Goal: Find specific page/section: Find specific page/section

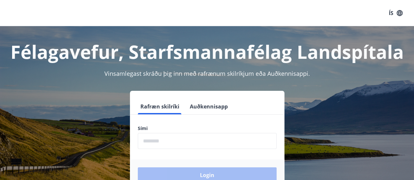
click at [164, 141] on input "phone" at bounding box center [207, 141] width 139 height 16
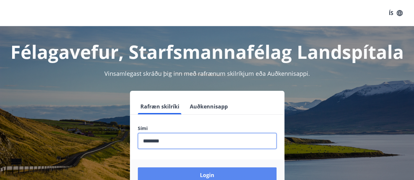
type input "********"
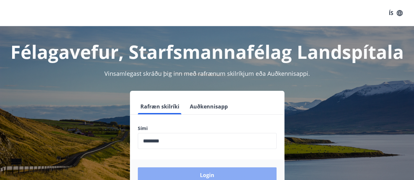
click at [218, 177] on button "Login" at bounding box center [207, 175] width 139 height 16
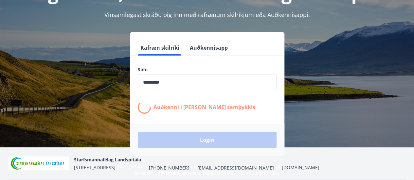
scroll to position [59, 0]
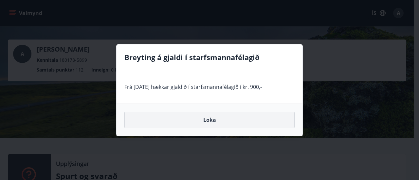
click at [205, 122] on button "Loka" at bounding box center [209, 120] width 170 height 16
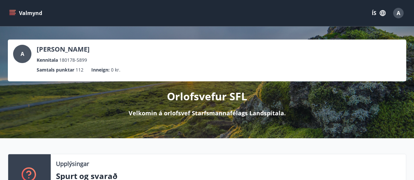
click at [14, 13] on icon "menu" at bounding box center [12, 13] width 7 height 1
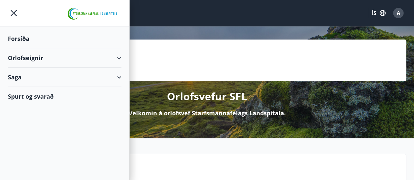
click at [120, 60] on div "Orlofseignir" at bounding box center [64, 57] width 113 height 19
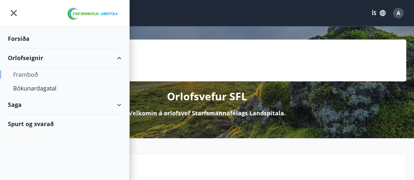
click at [33, 75] on div "Framboð" at bounding box center [64, 75] width 103 height 14
